Goal: Transaction & Acquisition: Book appointment/travel/reservation

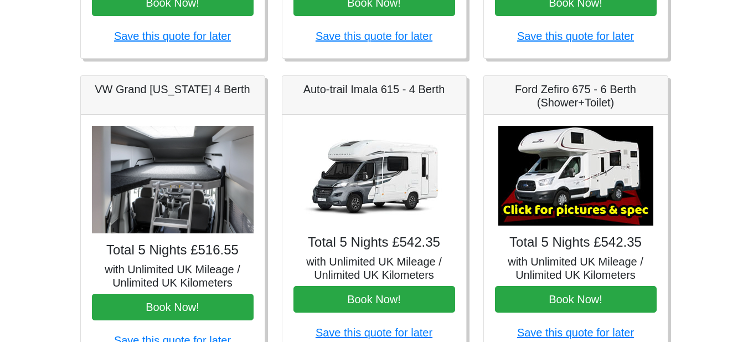
scroll to position [458, 0]
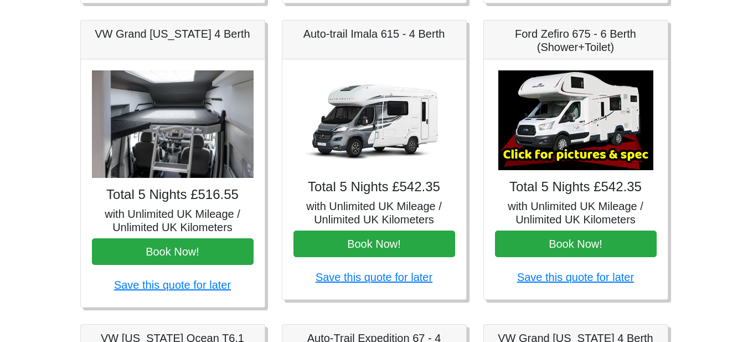
click at [176, 195] on h4 "Total 5 Nights £516.55" at bounding box center [173, 195] width 162 height 16
click at [164, 110] on img at bounding box center [173, 124] width 162 height 108
click at [182, 37] on h5 "VW Grand California 4 Berth" at bounding box center [173, 33] width 162 height 13
click at [182, 36] on h5 "VW Grand California 4 Berth" at bounding box center [173, 33] width 162 height 13
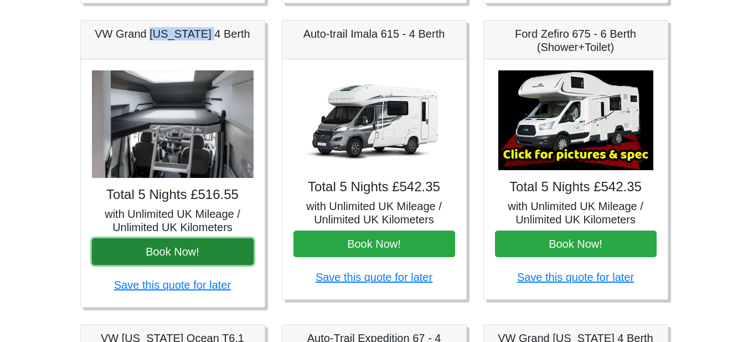
click at [193, 249] on button "Book Now!" at bounding box center [173, 251] width 162 height 27
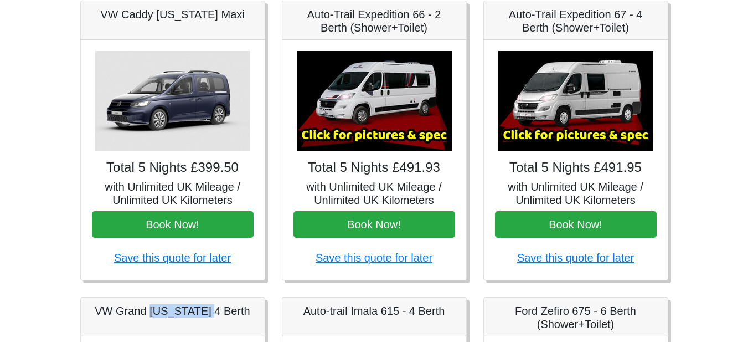
scroll to position [0, 0]
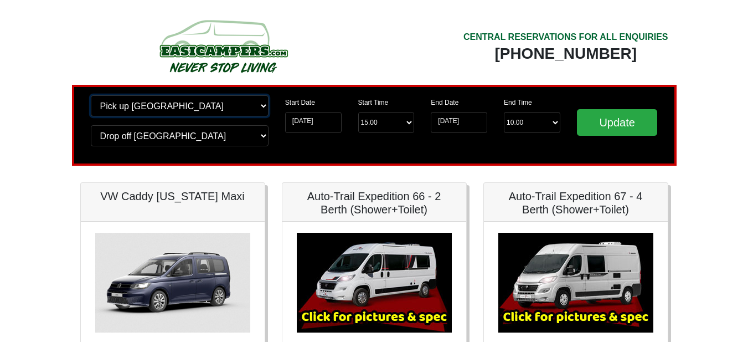
click at [229, 106] on select "Change pick up location? Pick up Edinburgh Birmingham Airport Blackburn Lancash…" at bounding box center [180, 105] width 178 height 21
select select "GLA"
click at [91, 95] on select "Change pick up location? Pick up Edinburgh Birmingham Airport Blackburn Lancash…" at bounding box center [180, 105] width 178 height 21
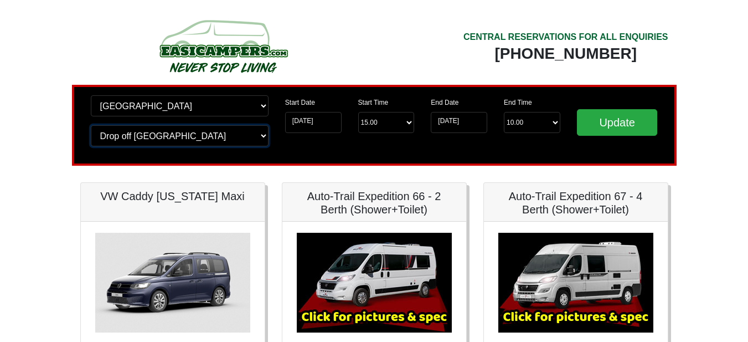
click at [212, 141] on select "Change drop off location? Drop off Edinburgh Birmingham Airport Blackburn Lanca…" at bounding box center [180, 135] width 178 height 21
select select "GLA"
click at [91, 125] on select "Change drop off location? Drop off Edinburgh Birmingham Airport Blackburn Lanca…" at bounding box center [180, 135] width 178 height 21
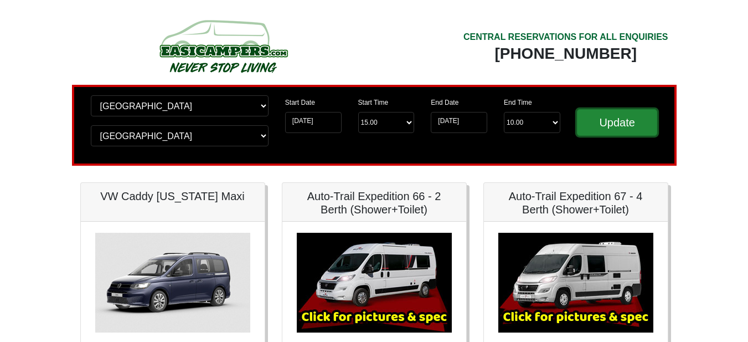
click at [602, 126] on input "Update" at bounding box center [617, 122] width 81 height 27
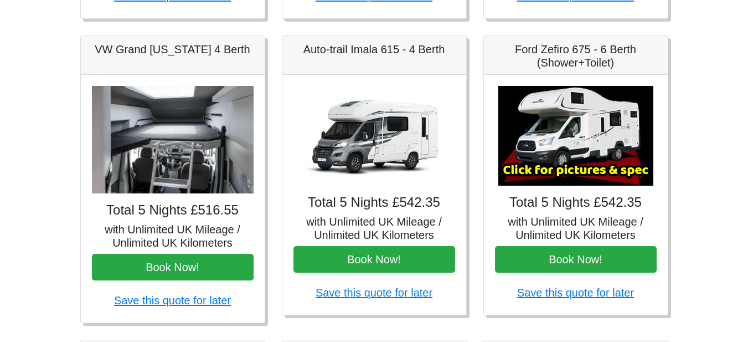
scroll to position [609, 0]
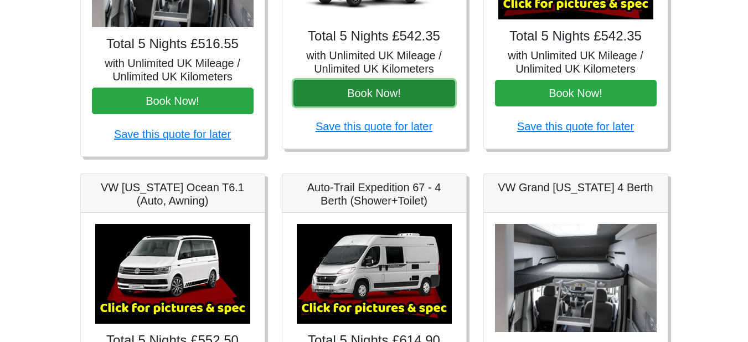
click at [371, 90] on button "Book Now!" at bounding box center [374, 93] width 162 height 27
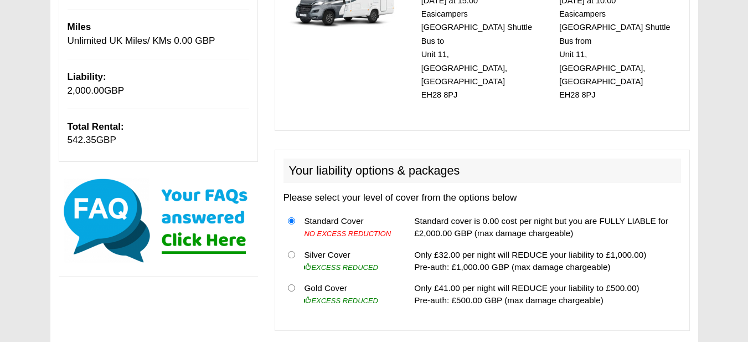
scroll to position [277, 0]
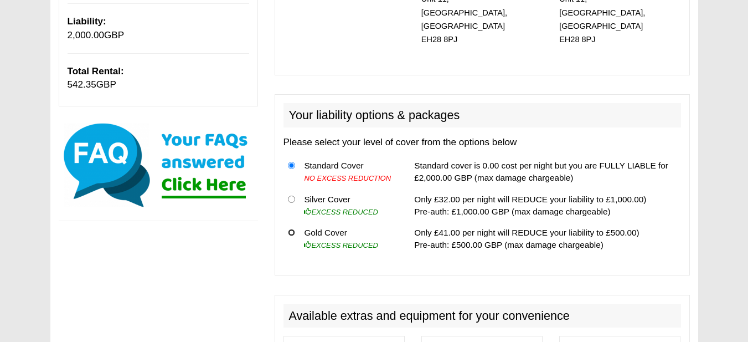
click at [291, 229] on input "radio" at bounding box center [291, 232] width 7 height 7
radio input "true"
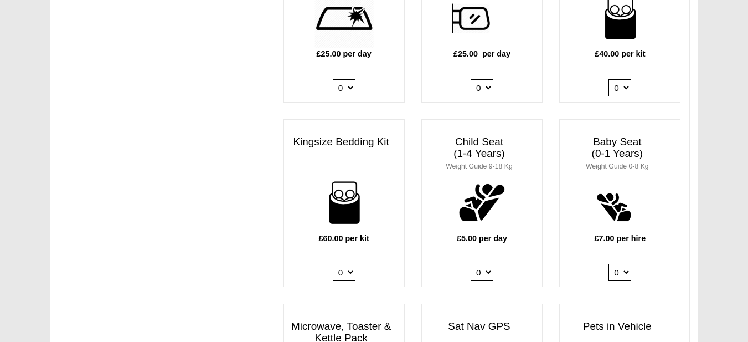
scroll to position [936, 0]
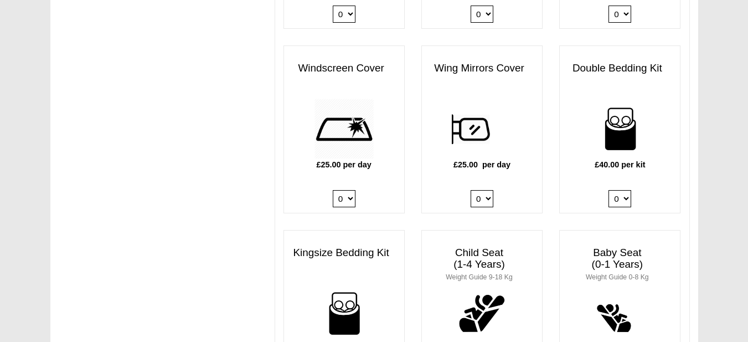
click at [349, 190] on select "0 1" at bounding box center [344, 198] width 23 height 17
select select "Windscreen Cover @ 25.00 GBP per day."
click at [333, 190] on select "0 1" at bounding box center [344, 198] width 23 height 17
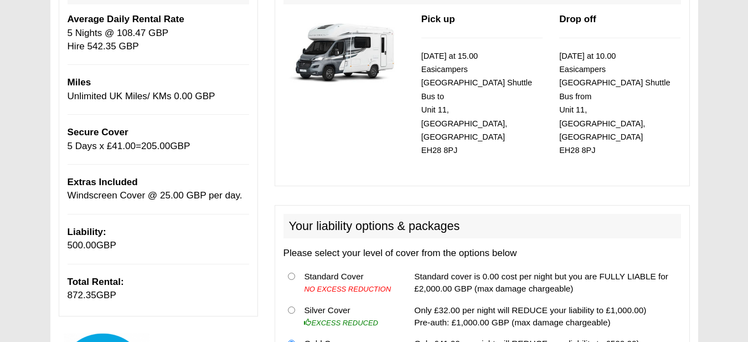
scroll to position [221, 0]
